Goal: Information Seeking & Learning: Learn about a topic

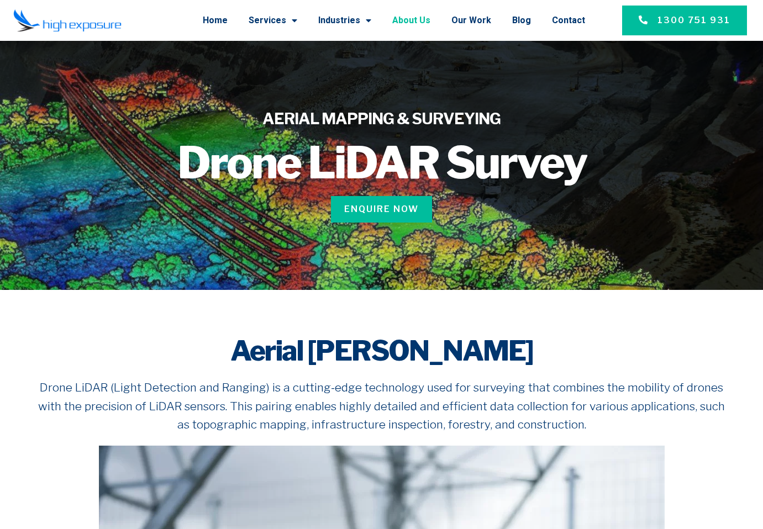
click at [428, 20] on link "About Us" at bounding box center [411, 20] width 38 height 29
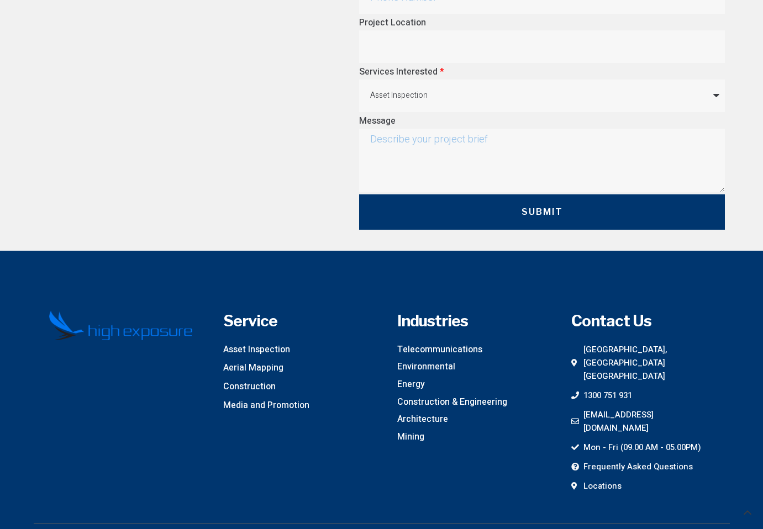
scroll to position [3161, 0]
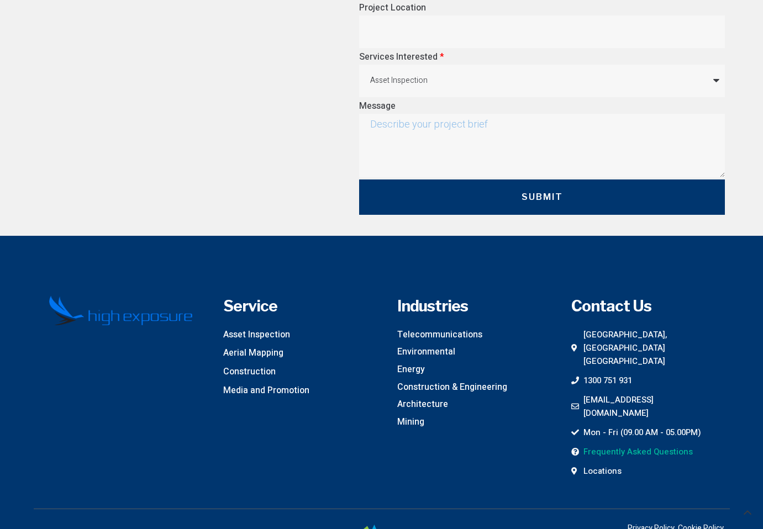
click at [643, 445] on span "Frequently Asked Questions" at bounding box center [637, 451] width 112 height 13
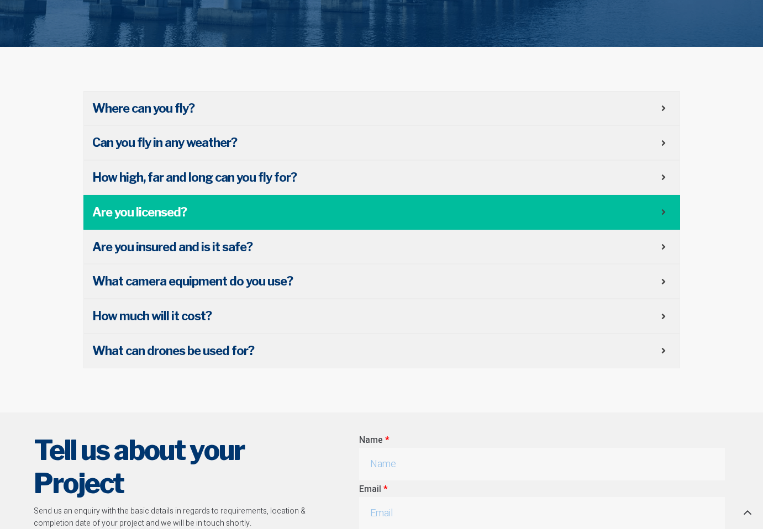
click at [261, 217] on span "Are you licensed?" at bounding box center [376, 212] width 569 height 17
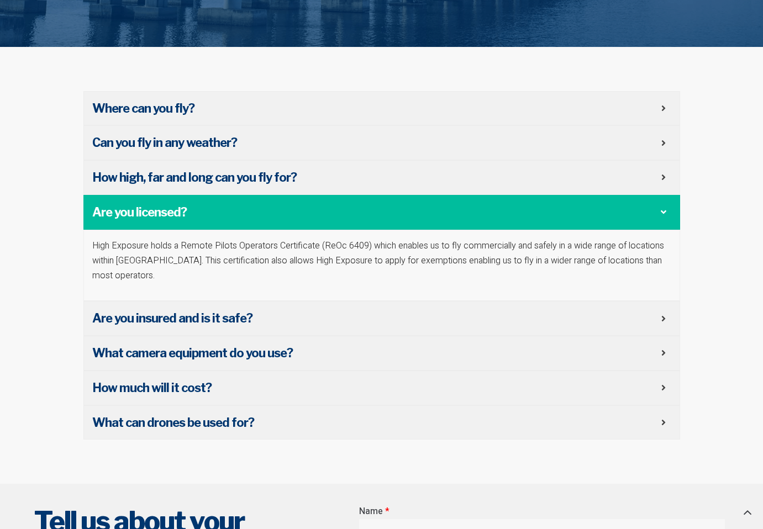
drag, startPoint x: 190, startPoint y: 264, endPoint x: 239, endPoint y: 264, distance: 48.6
click at [190, 264] on p "High Exposure holds a Remote Pilots Operators Certificate (ReOc 6409) which ena…" at bounding box center [381, 261] width 579 height 45
drag, startPoint x: 239, startPoint y: 264, endPoint x: 340, endPoint y: 259, distance: 101.2
click at [335, 258] on p "High Exposure holds a Remote Pilots Operators Certificate (ReOc 6409) which ena…" at bounding box center [381, 261] width 579 height 45
click at [340, 260] on p "High Exposure holds a Remote Pilots Operators Certificate (ReOc 6409) which ena…" at bounding box center [381, 261] width 579 height 45
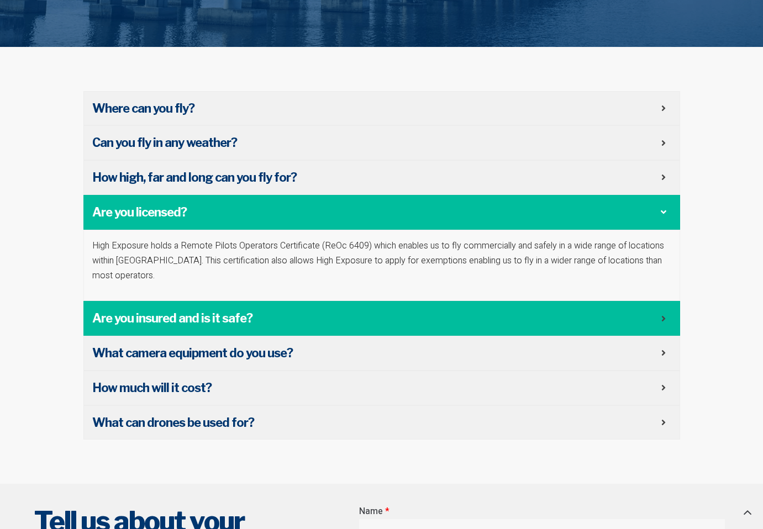
click at [256, 312] on span "Are you insured and is it safe?" at bounding box center [376, 318] width 569 height 17
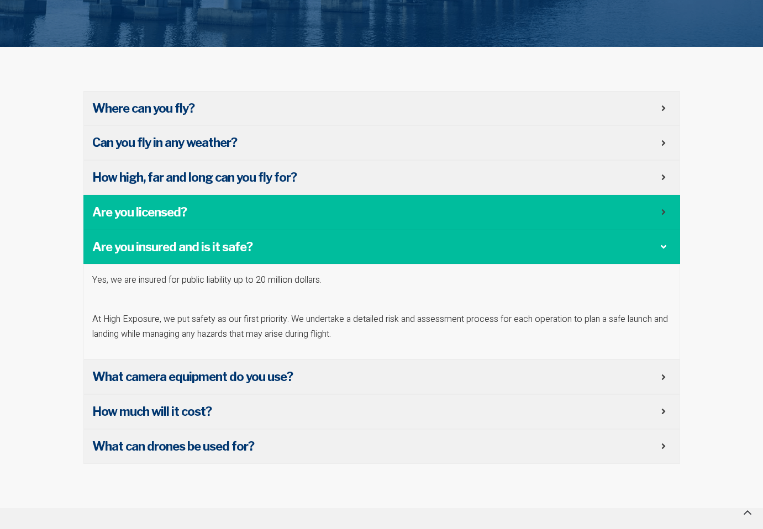
click at [245, 218] on span "Are you licensed?" at bounding box center [376, 212] width 569 height 17
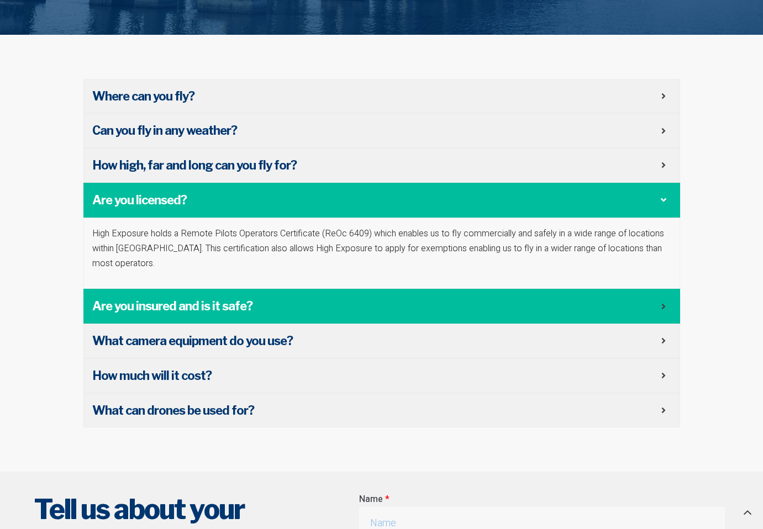
scroll to position [321, 0]
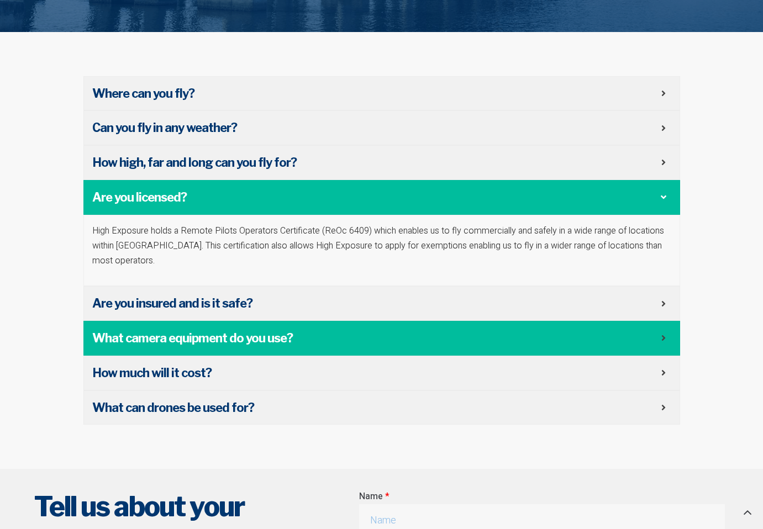
click at [163, 350] on div "What camera equipment do you use?" at bounding box center [381, 338] width 597 height 35
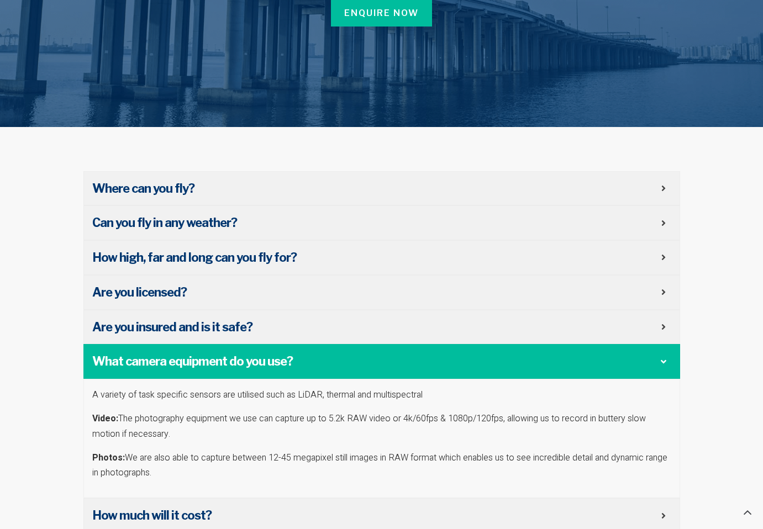
scroll to position [0, 0]
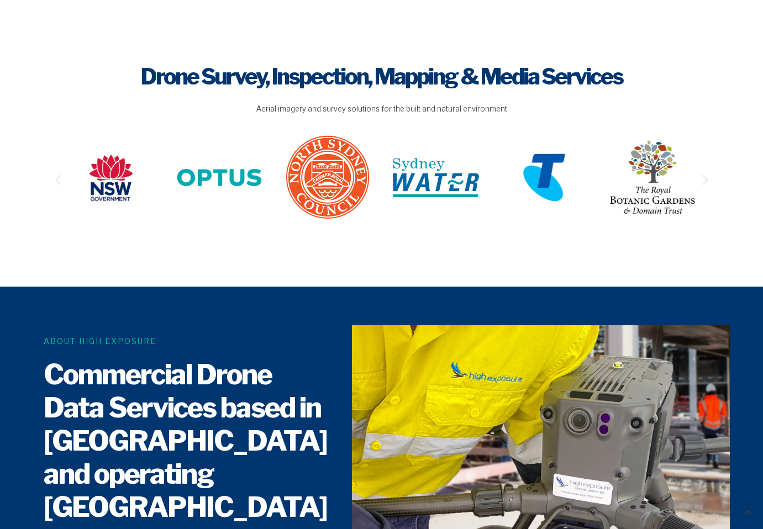
scroll to position [364, 0]
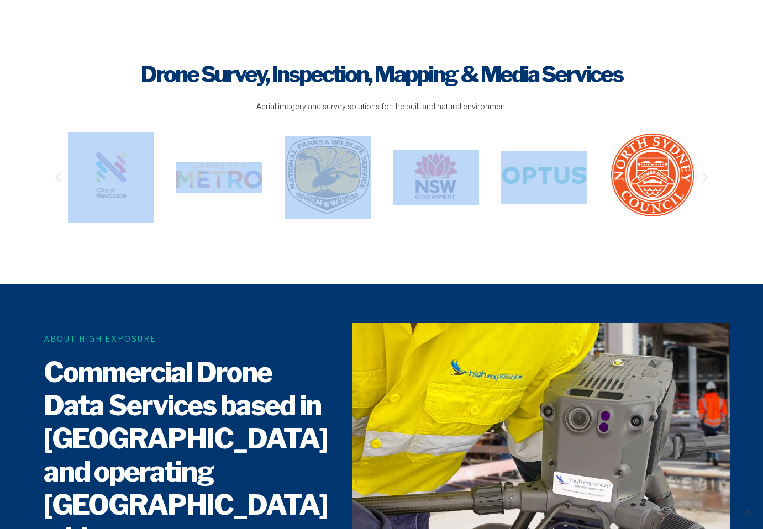
drag, startPoint x: 345, startPoint y: 174, endPoint x: 515, endPoint y: 171, distance: 169.7
click at [515, 171] on div "Image Carousel" at bounding box center [382, 177] width 628 height 90
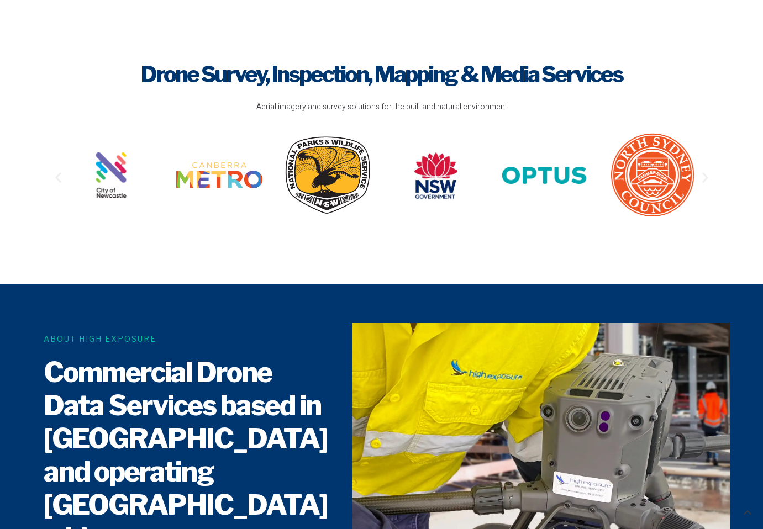
click at [354, 241] on div "Drone Survey, Inspection, Mapping & Media Services Aerial imagery and survey so…" at bounding box center [381, 141] width 707 height 210
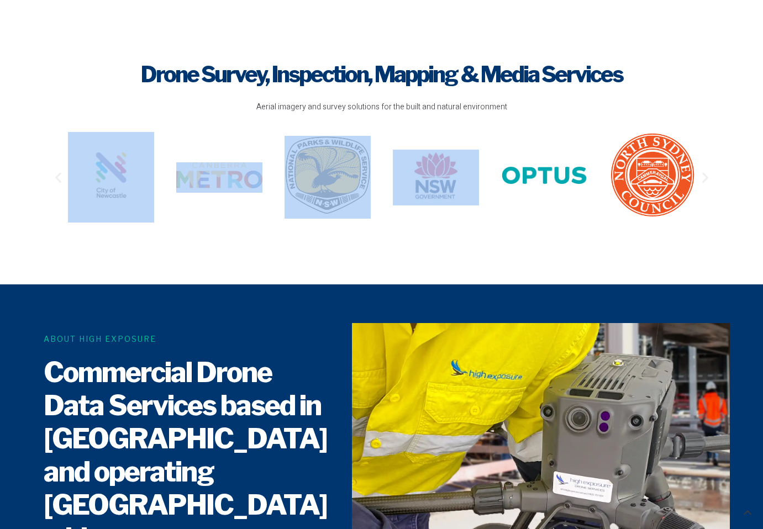
drag, startPoint x: 495, startPoint y: 202, endPoint x: 447, endPoint y: 203, distance: 48.6
click at [447, 203] on div "Image Carousel" at bounding box center [382, 177] width 628 height 90
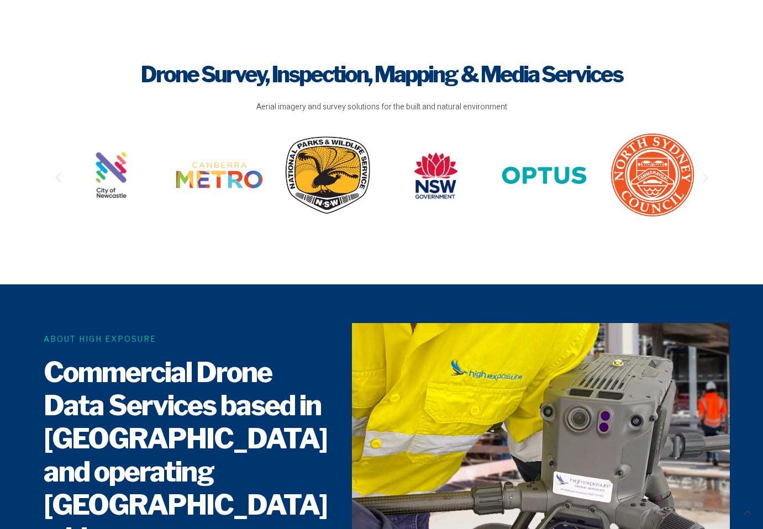
click at [515, 219] on div "Image Carousel" at bounding box center [382, 177] width 628 height 90
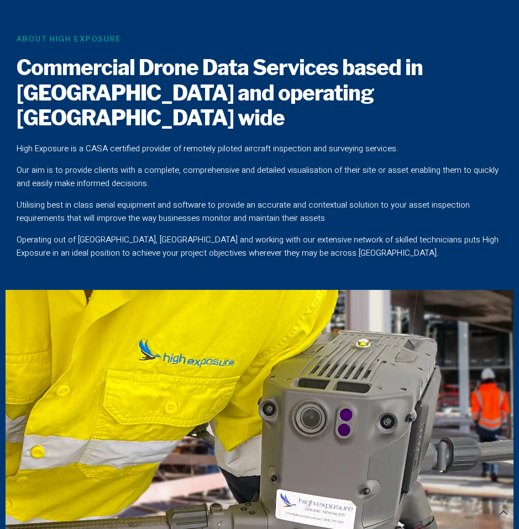
scroll to position [1005, 0]
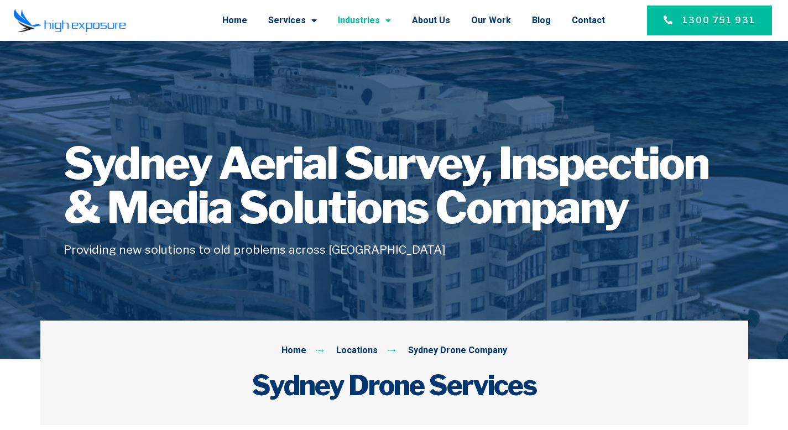
click at [371, 21] on link "Industries" at bounding box center [364, 20] width 53 height 29
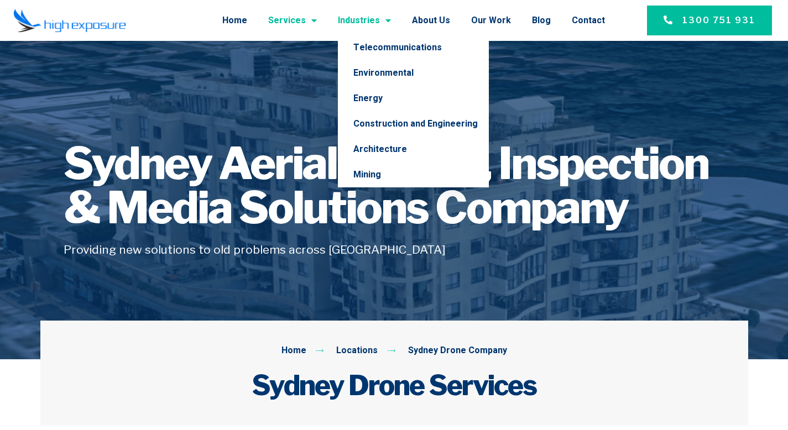
click at [316, 23] on span "Menu" at bounding box center [311, 21] width 11 height 20
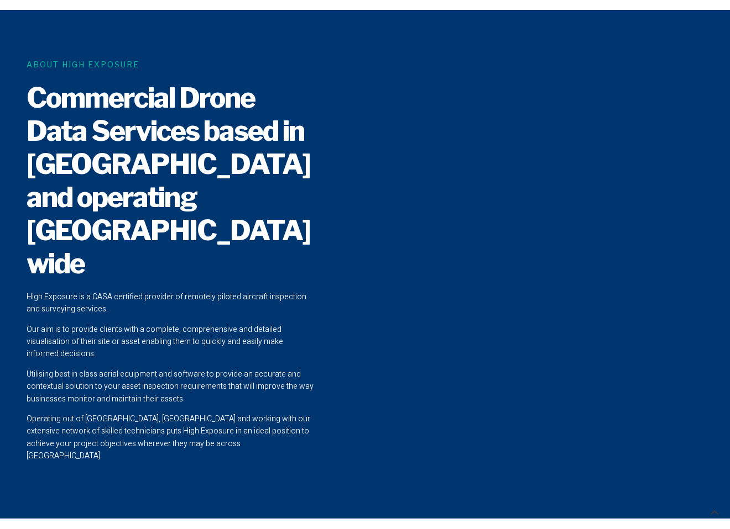
scroll to position [83, 0]
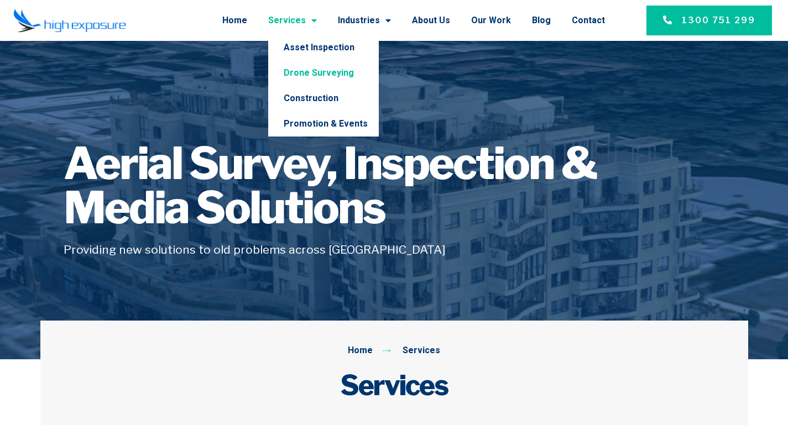
click at [320, 74] on link "Drone Surveying" at bounding box center [323, 72] width 111 height 25
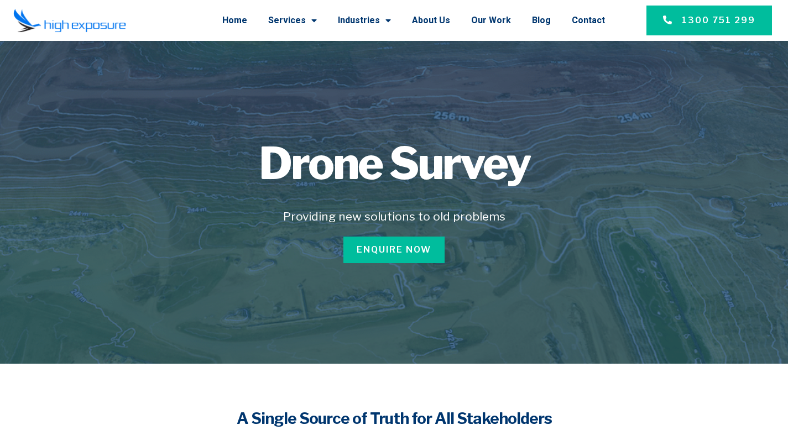
click at [107, 28] on img at bounding box center [69, 20] width 113 height 24
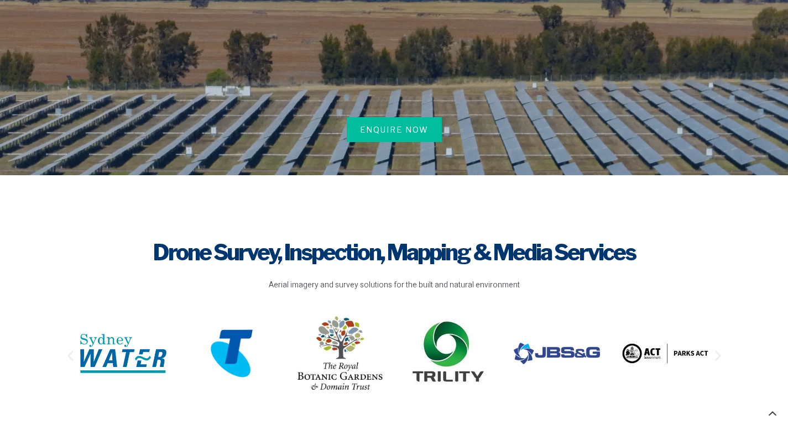
scroll to position [130, 0]
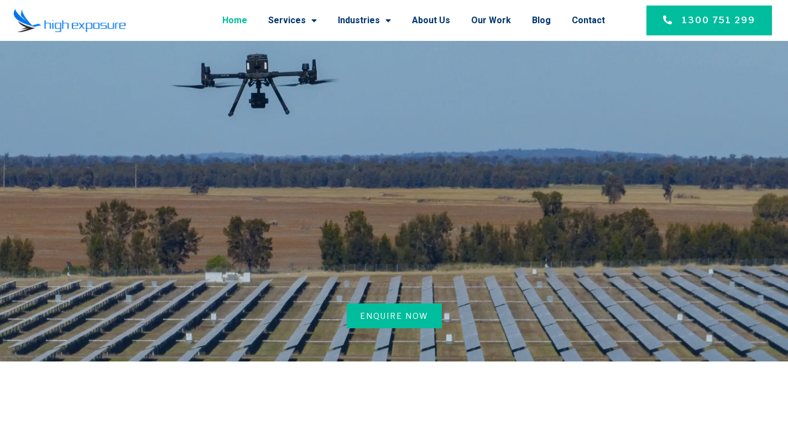
click at [458, 22] on li "About Us" at bounding box center [430, 20] width 59 height 29
click at [432, 20] on link "About Us" at bounding box center [431, 20] width 38 height 29
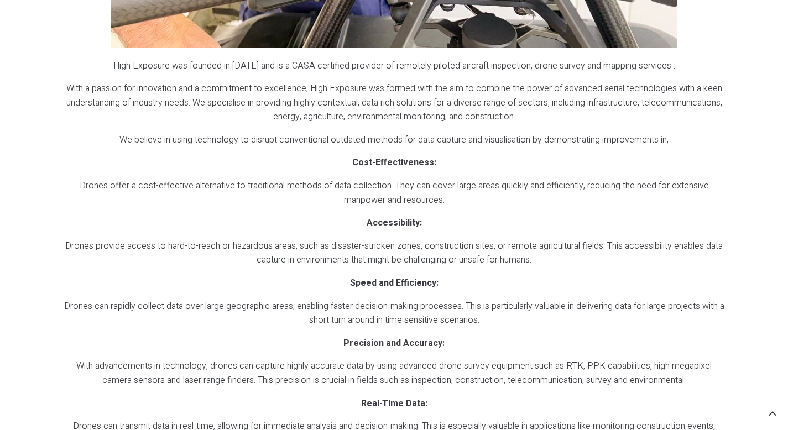
scroll to position [1331, 0]
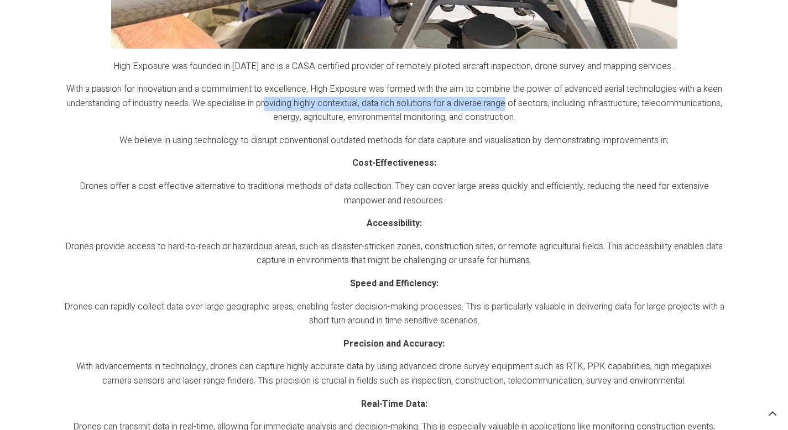
drag, startPoint x: 271, startPoint y: 102, endPoint x: 515, endPoint y: 98, distance: 244.3
click at [515, 98] on p "With a passion for innovation and a commitment to excellence, High Exposure was…" at bounding box center [394, 103] width 661 height 43
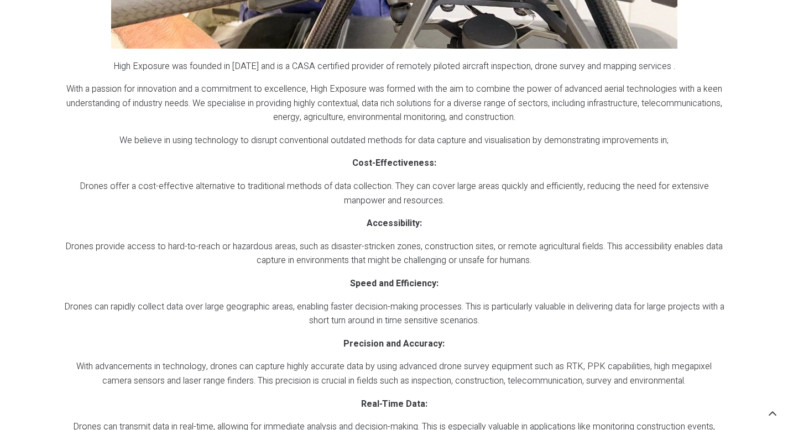
drag, startPoint x: 278, startPoint y: 65, endPoint x: 443, endPoint y: 71, distance: 165.3
click at [443, 71] on p "High Exposure was founded in 2016 and is a CASA certified provider of remotely …" at bounding box center [394, 67] width 661 height 14
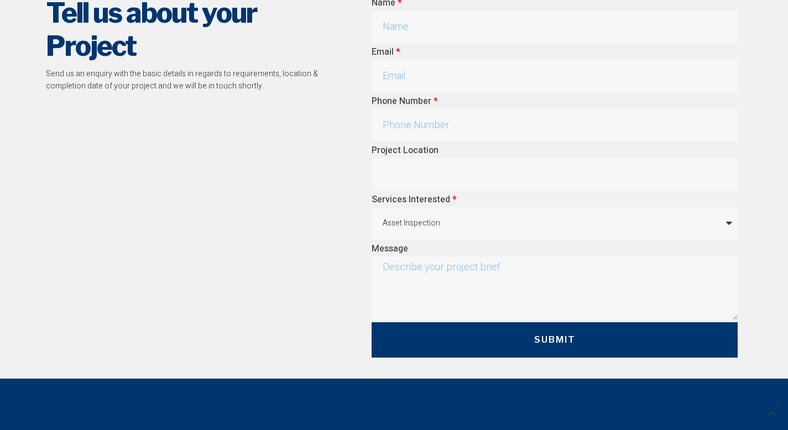
scroll to position [3278, 0]
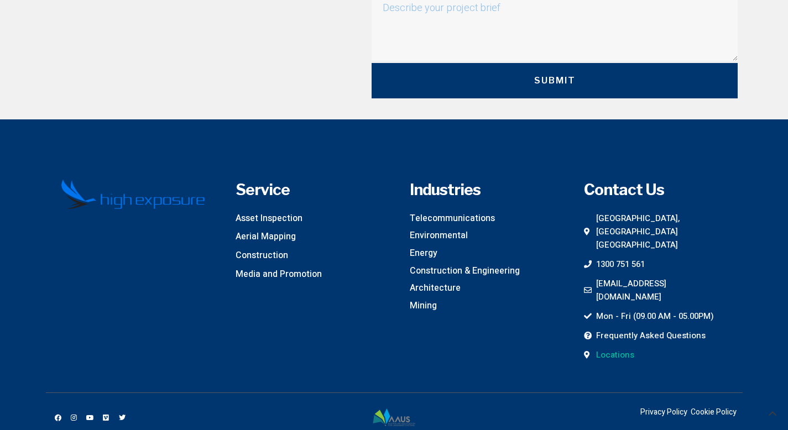
click at [621, 348] on span "Locations" at bounding box center [613, 354] width 41 height 13
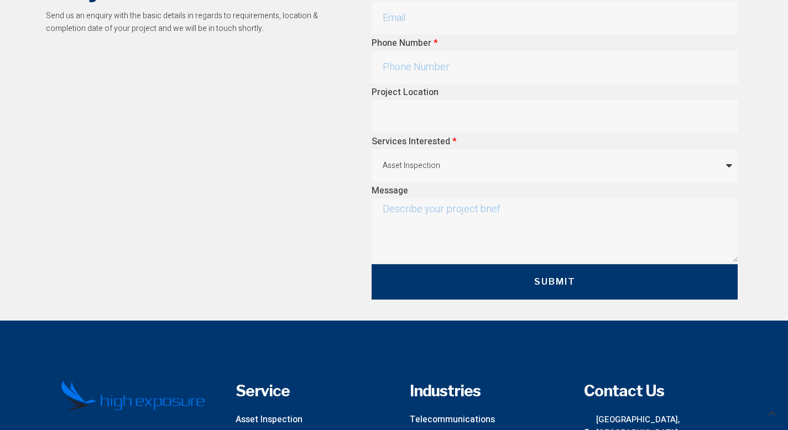
scroll to position [1793, 0]
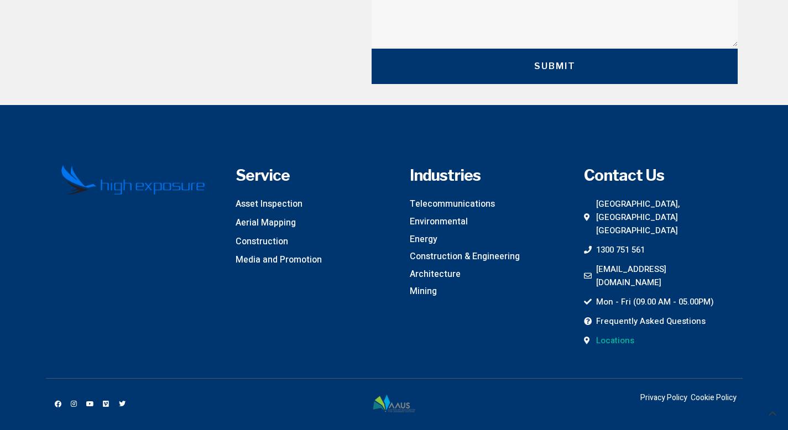
click at [616, 334] on span "Locations" at bounding box center [613, 340] width 41 height 13
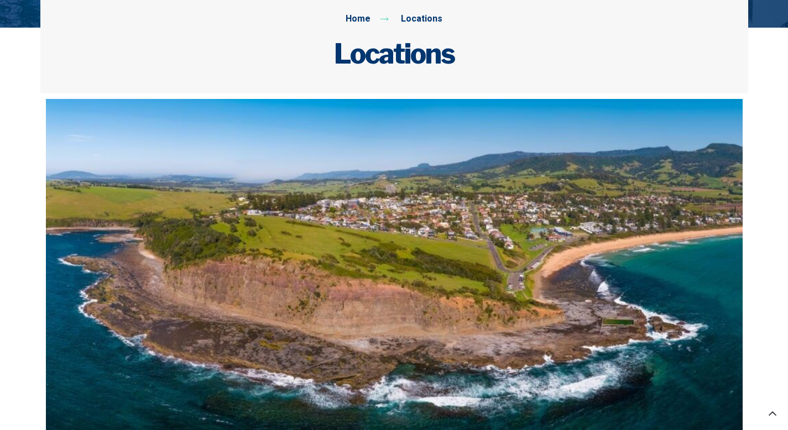
scroll to position [106, 0]
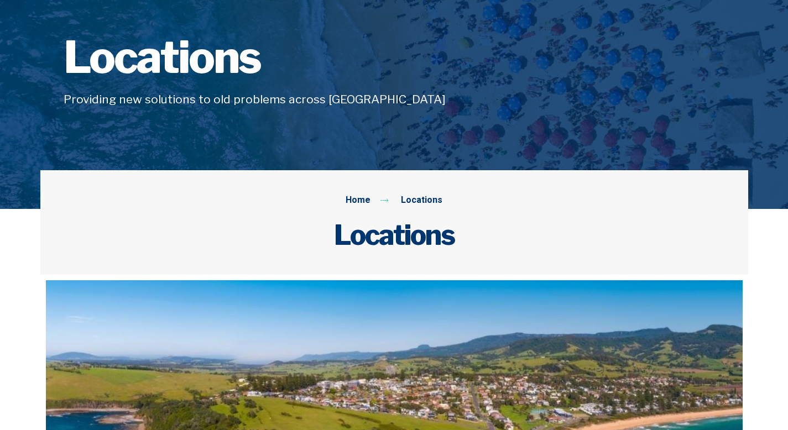
click at [421, 208] on div "Home Locations Locations" at bounding box center [393, 222] width 707 height 105
click at [421, 201] on span "Locations" at bounding box center [420, 200] width 44 height 14
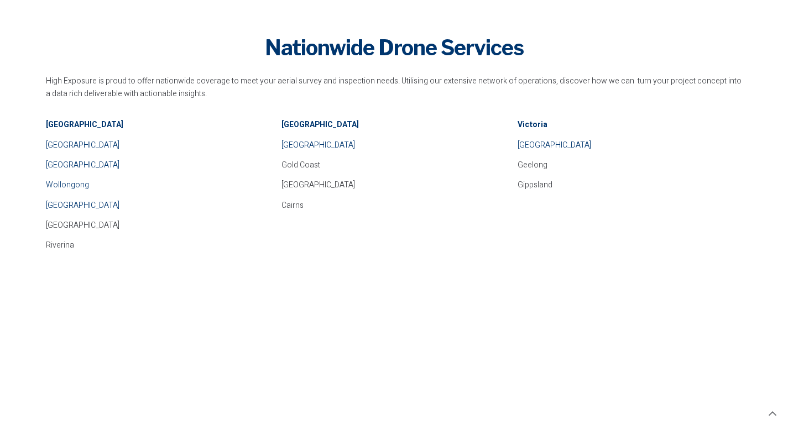
scroll to position [883, 0]
